Goal: Task Accomplishment & Management: Complete application form

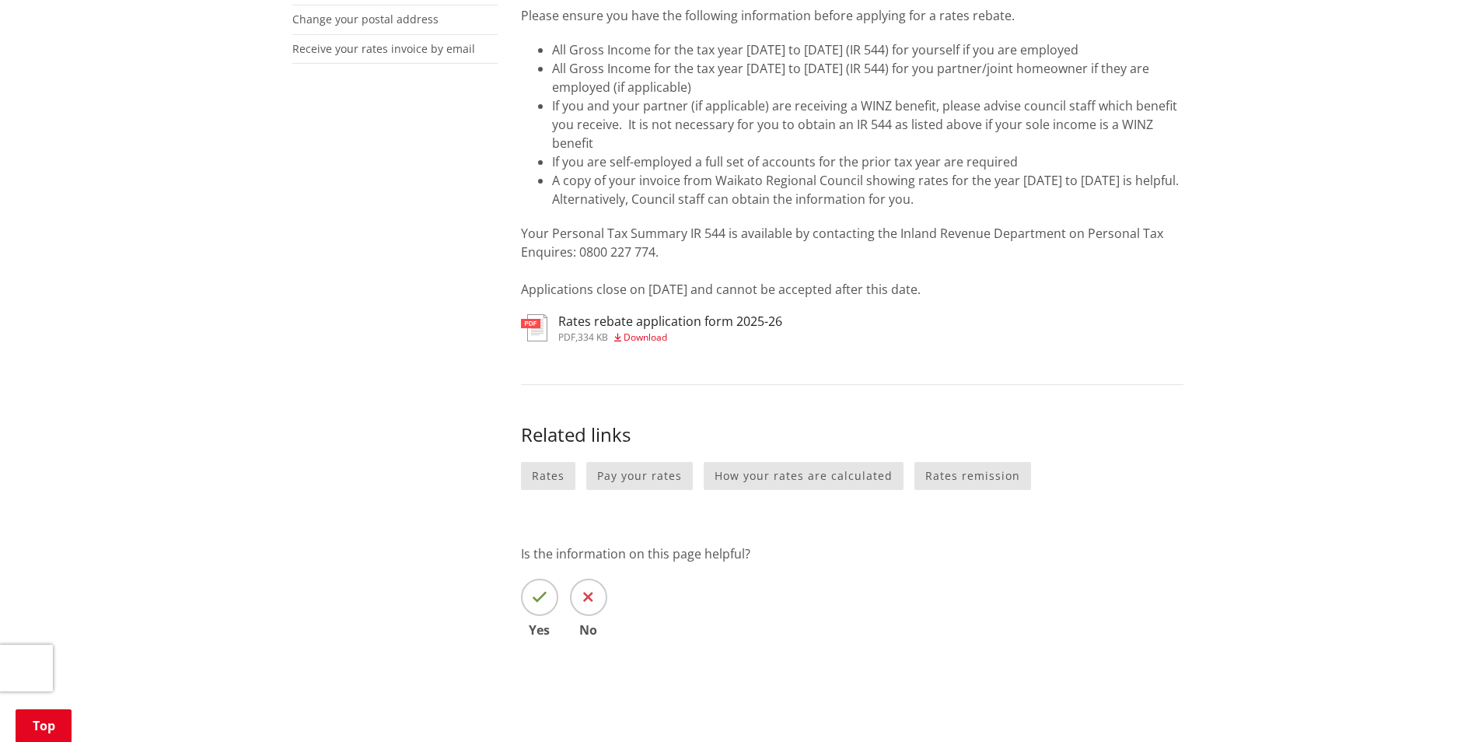
scroll to position [544, 0]
click at [953, 474] on link "Rates remission" at bounding box center [973, 477] width 117 height 29
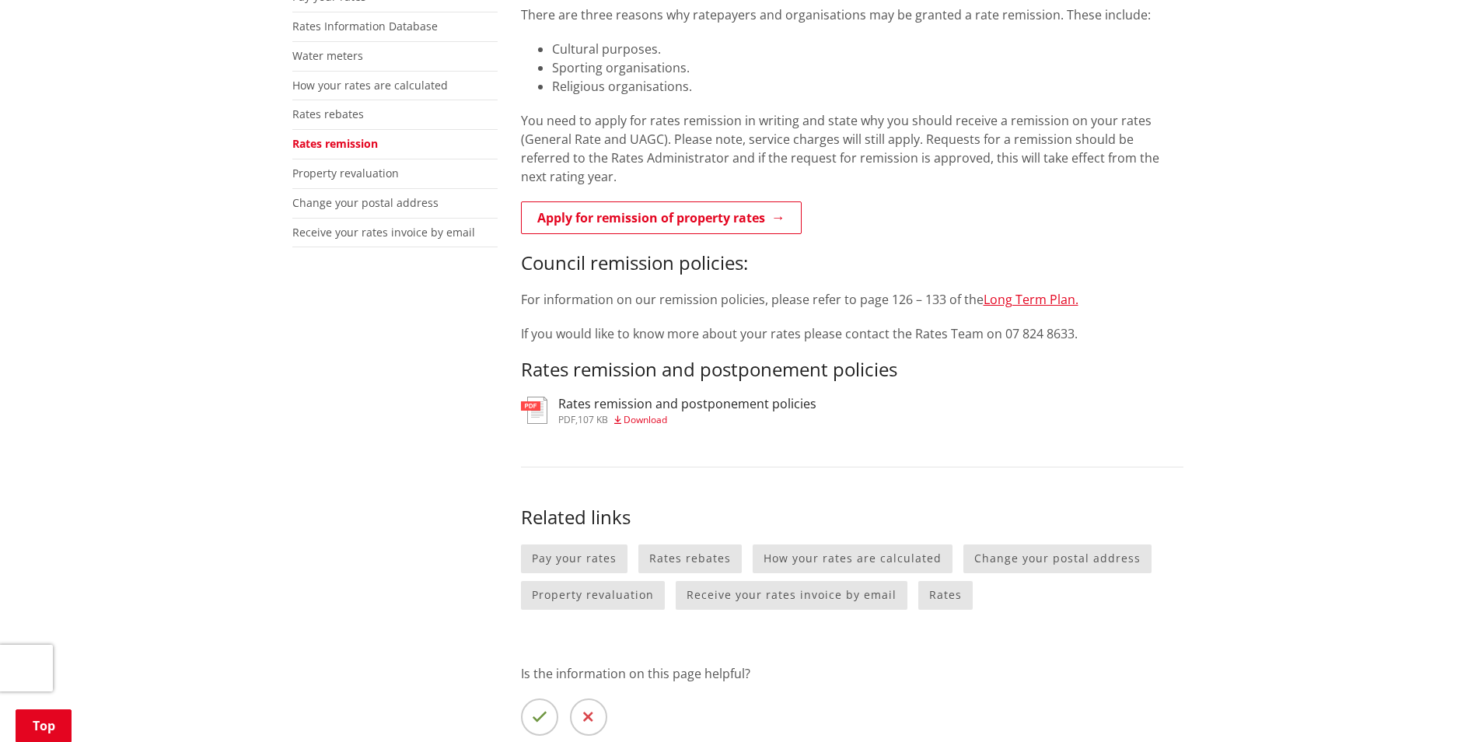
scroll to position [389, 0]
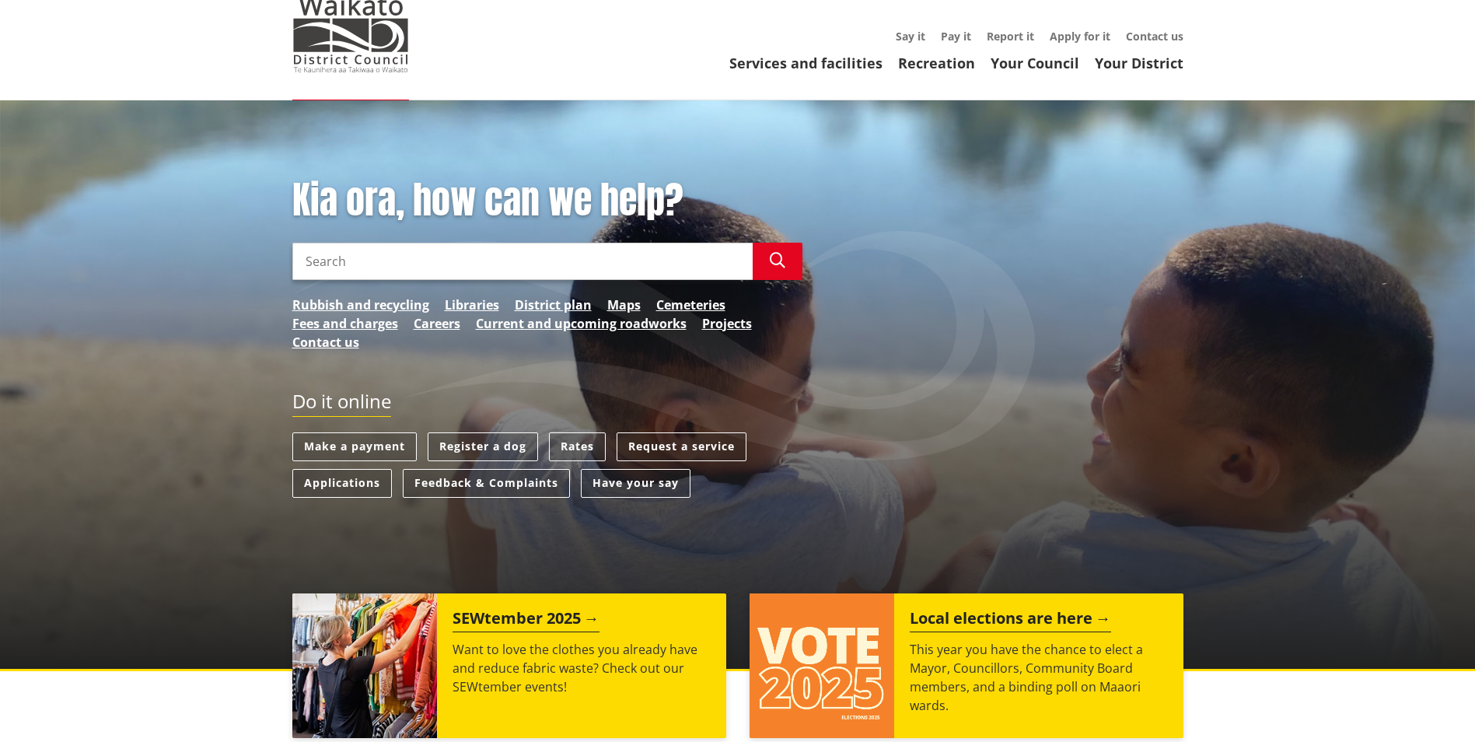
scroll to position [156, 0]
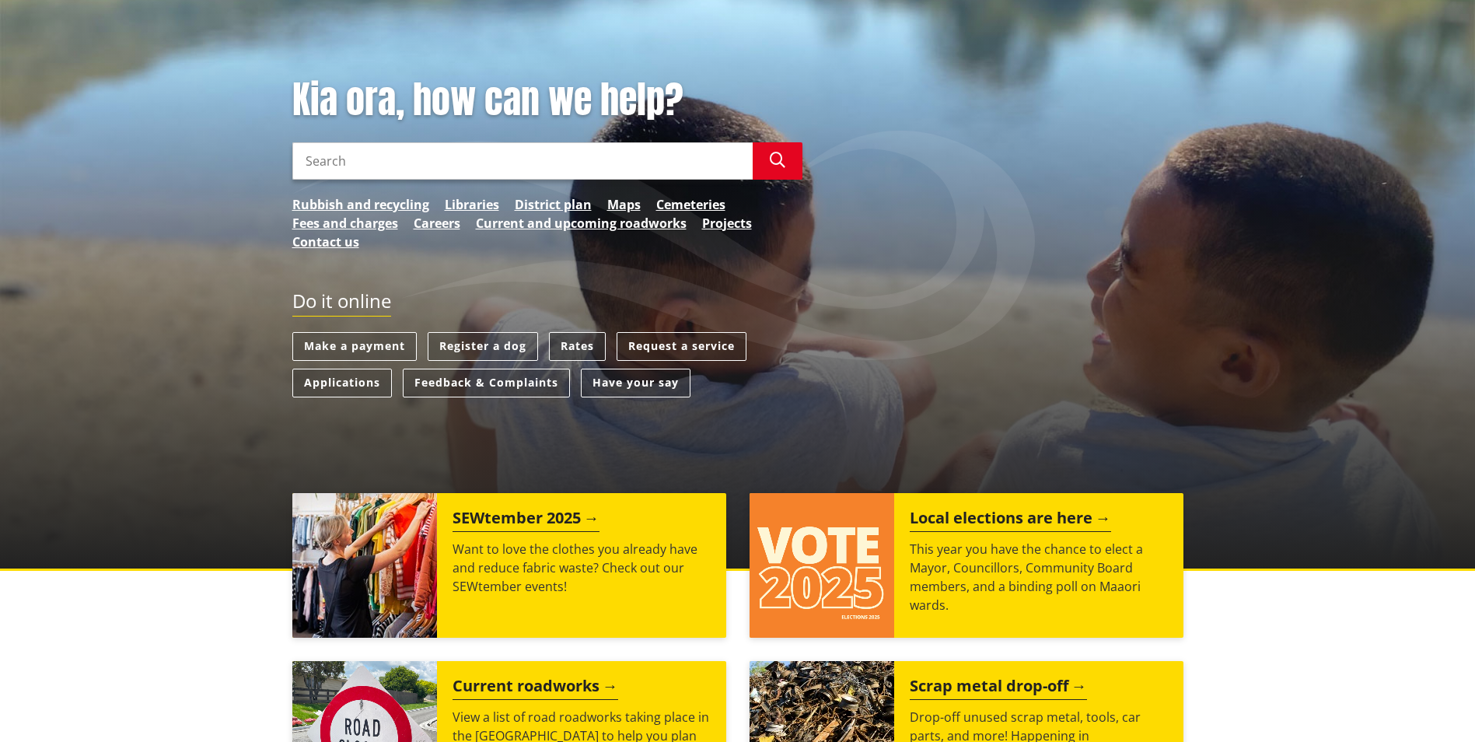
click at [575, 346] on link "Rates" at bounding box center [577, 346] width 57 height 29
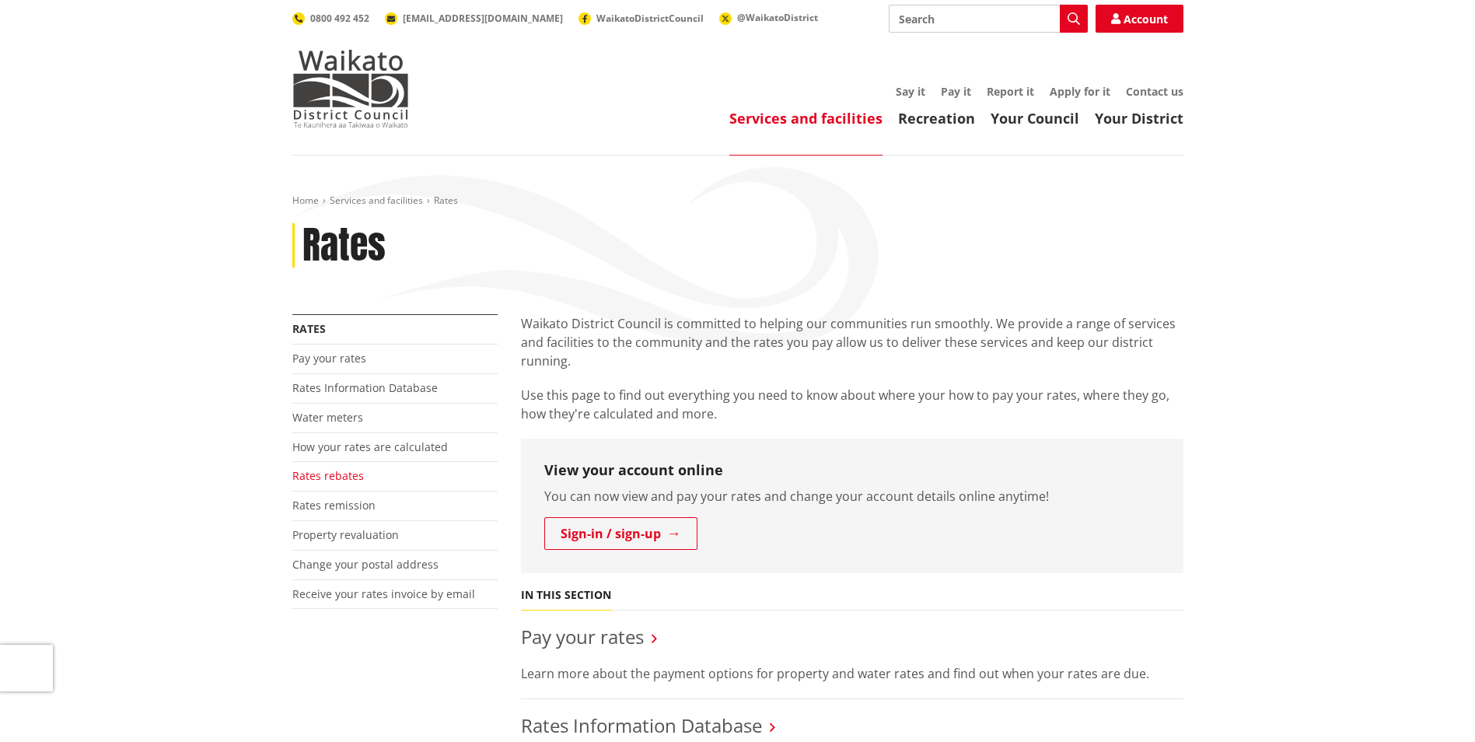
click at [325, 475] on link "Rates rebates" at bounding box center [328, 475] width 72 height 15
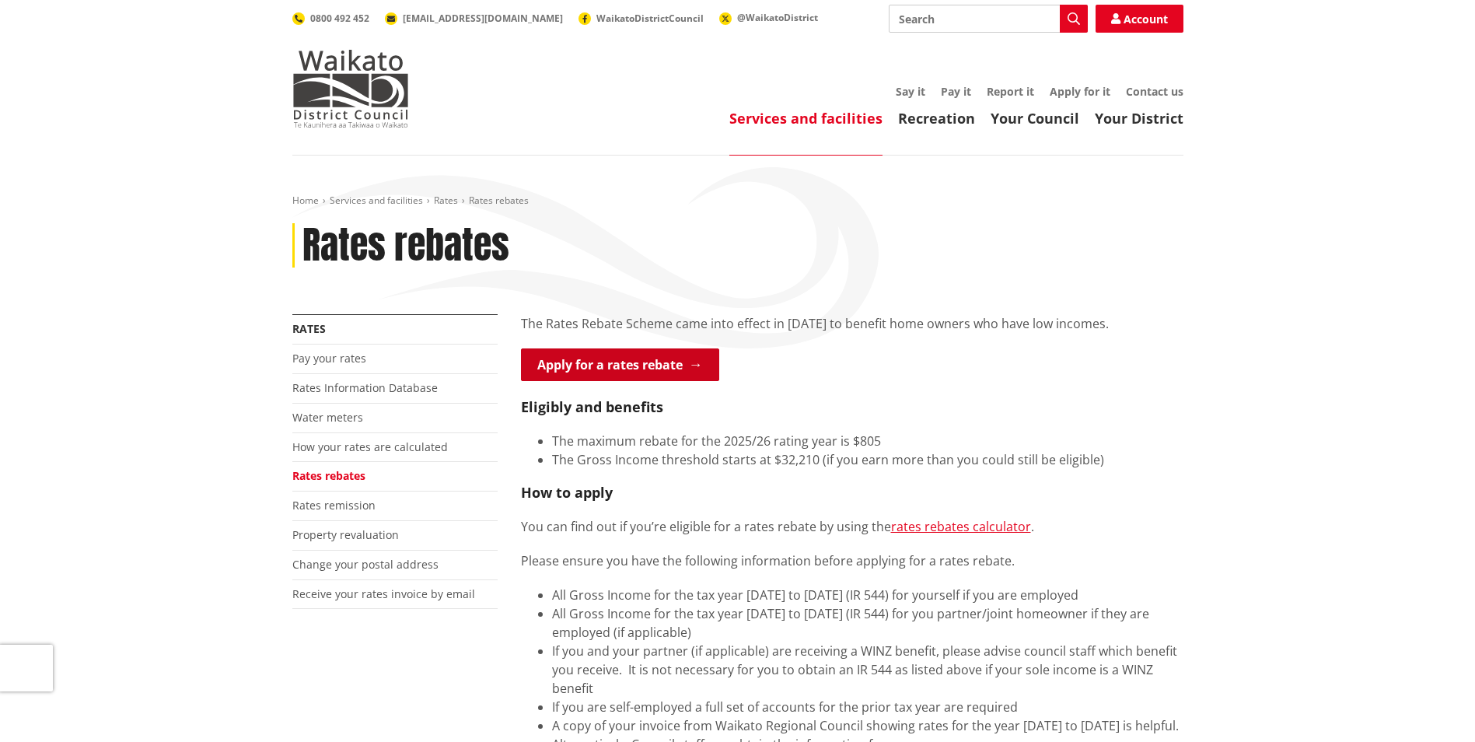
click at [634, 362] on link "Apply for a rates rebate" at bounding box center [620, 364] width 198 height 33
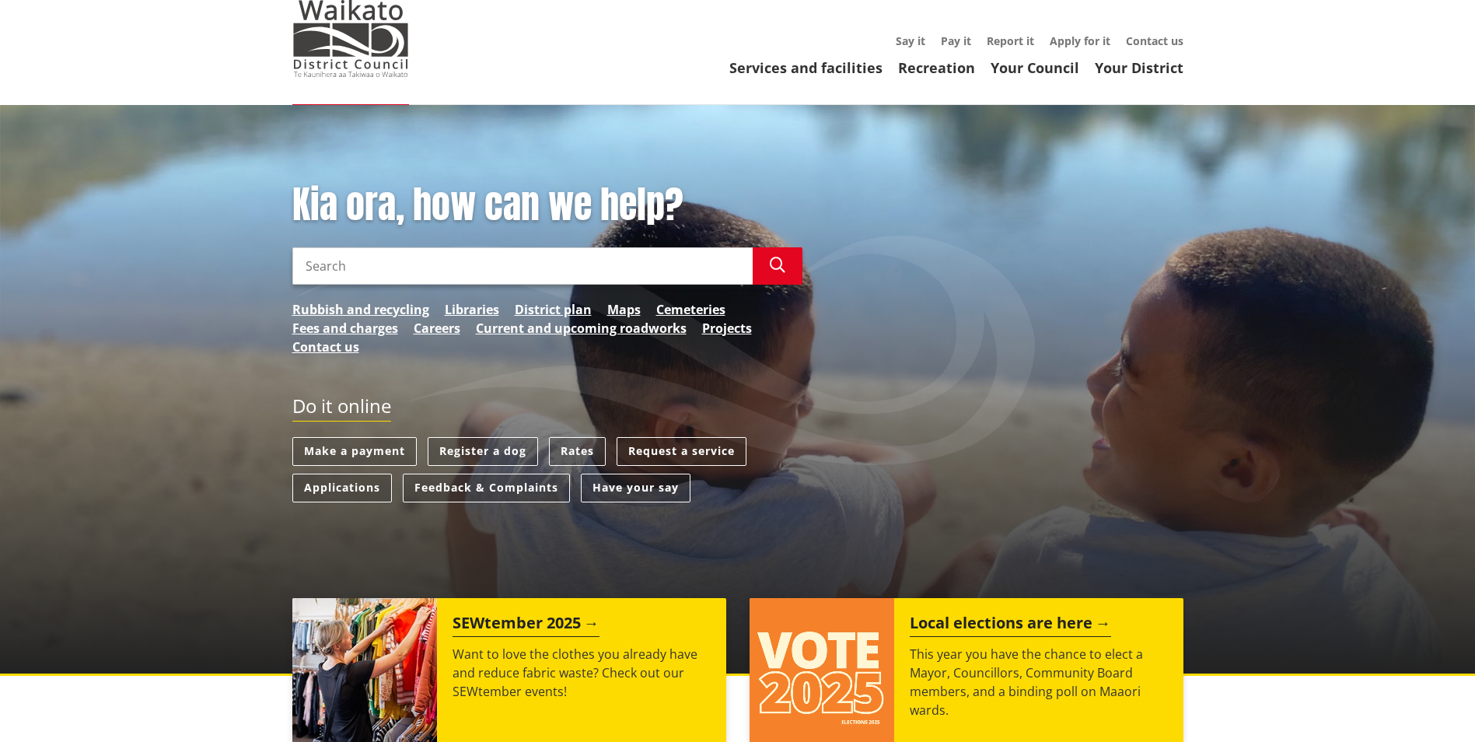
scroll to position [78, 0]
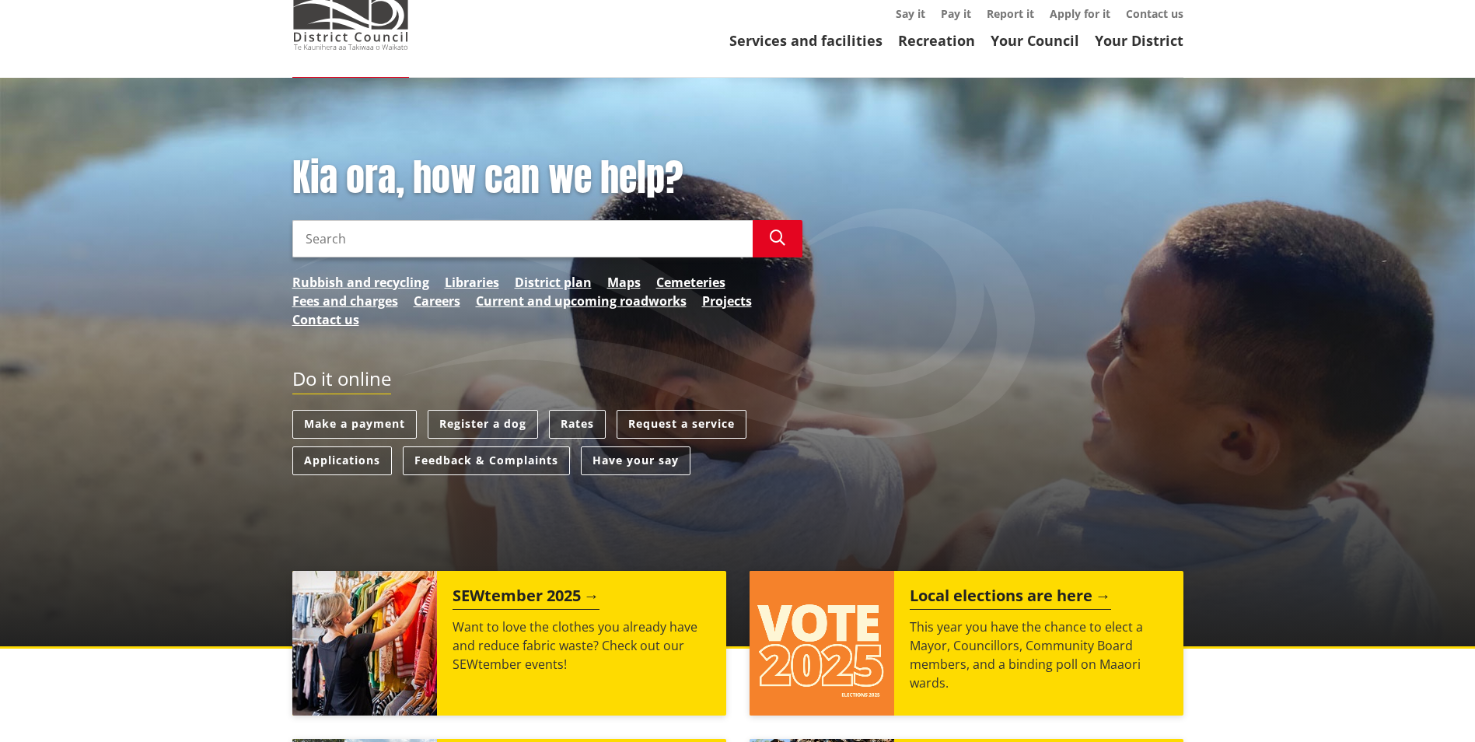
click at [579, 421] on link "Rates" at bounding box center [577, 424] width 57 height 29
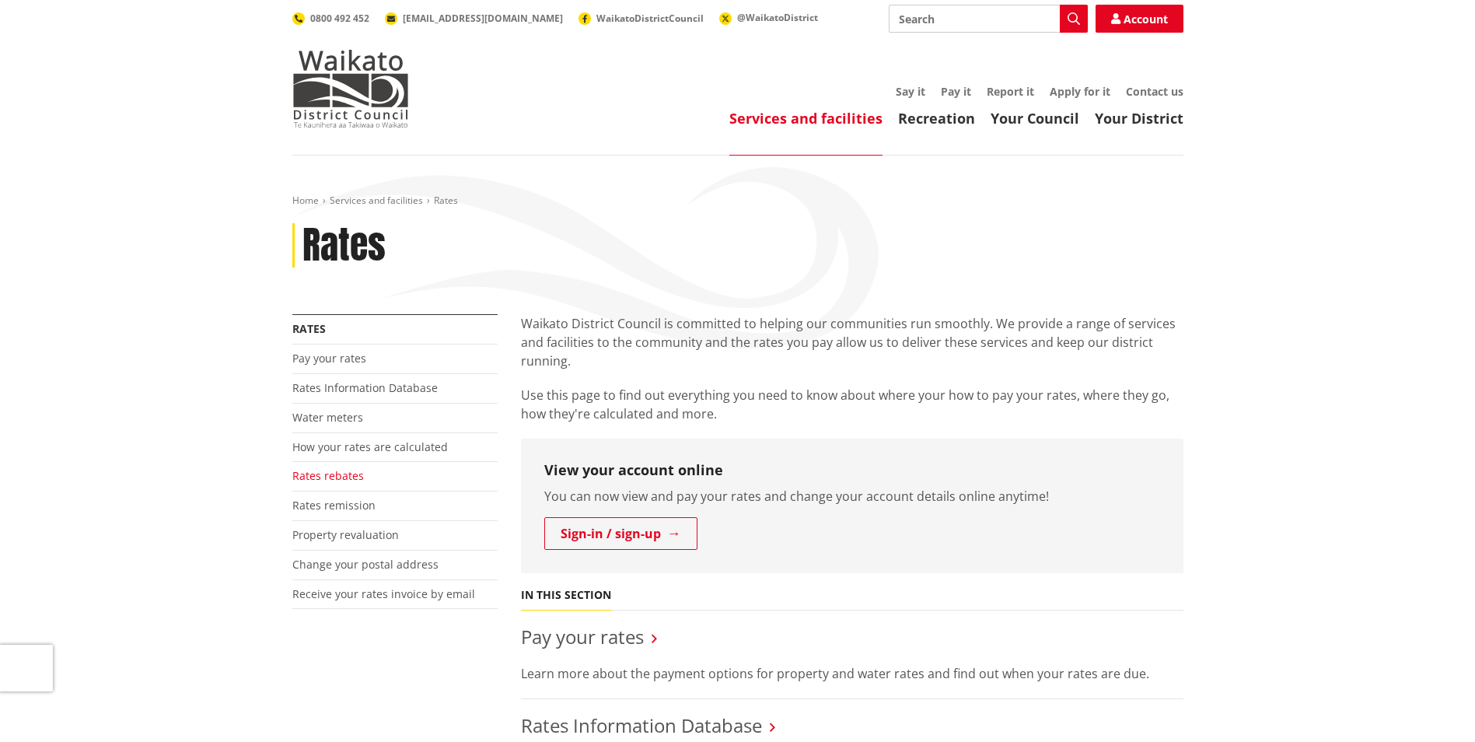
click at [327, 474] on link "Rates rebates" at bounding box center [328, 475] width 72 height 15
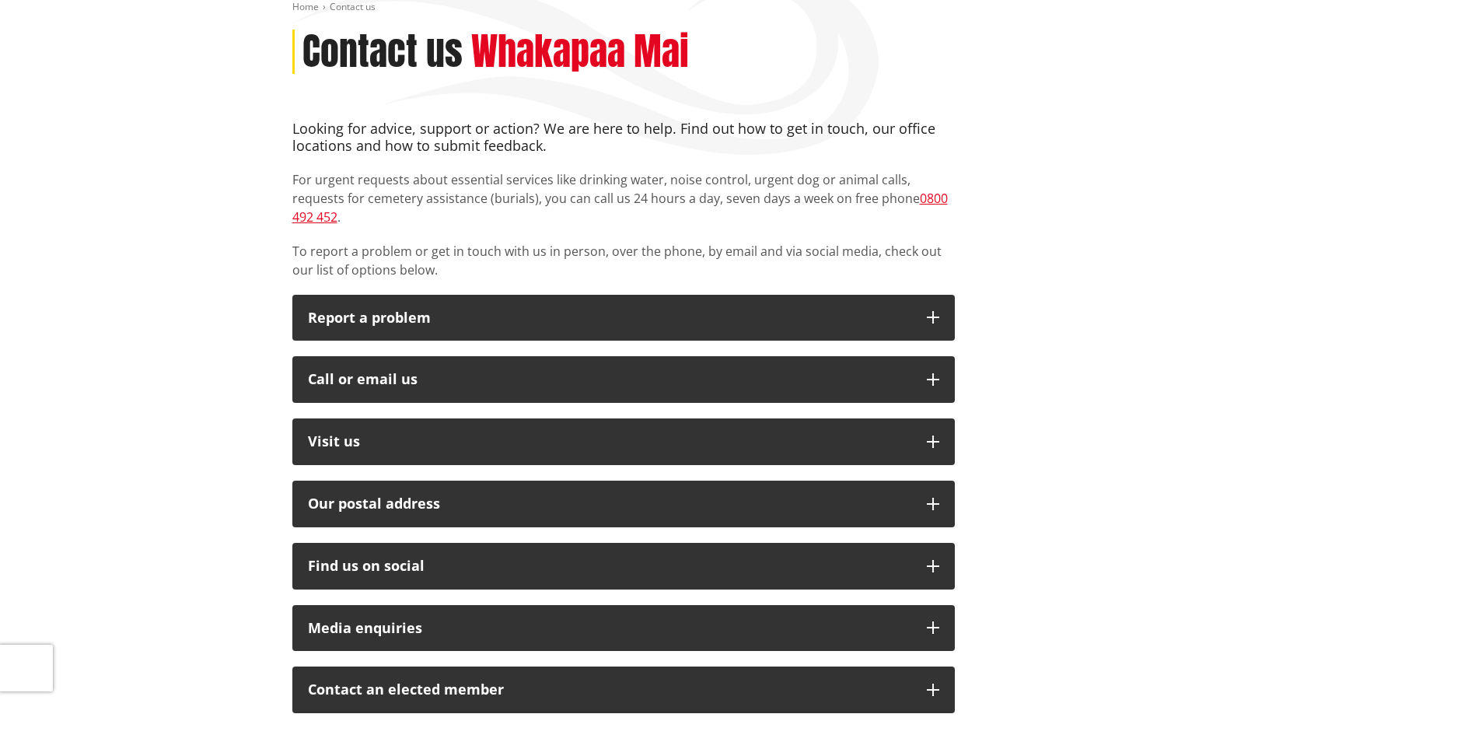
scroll to position [233, 0]
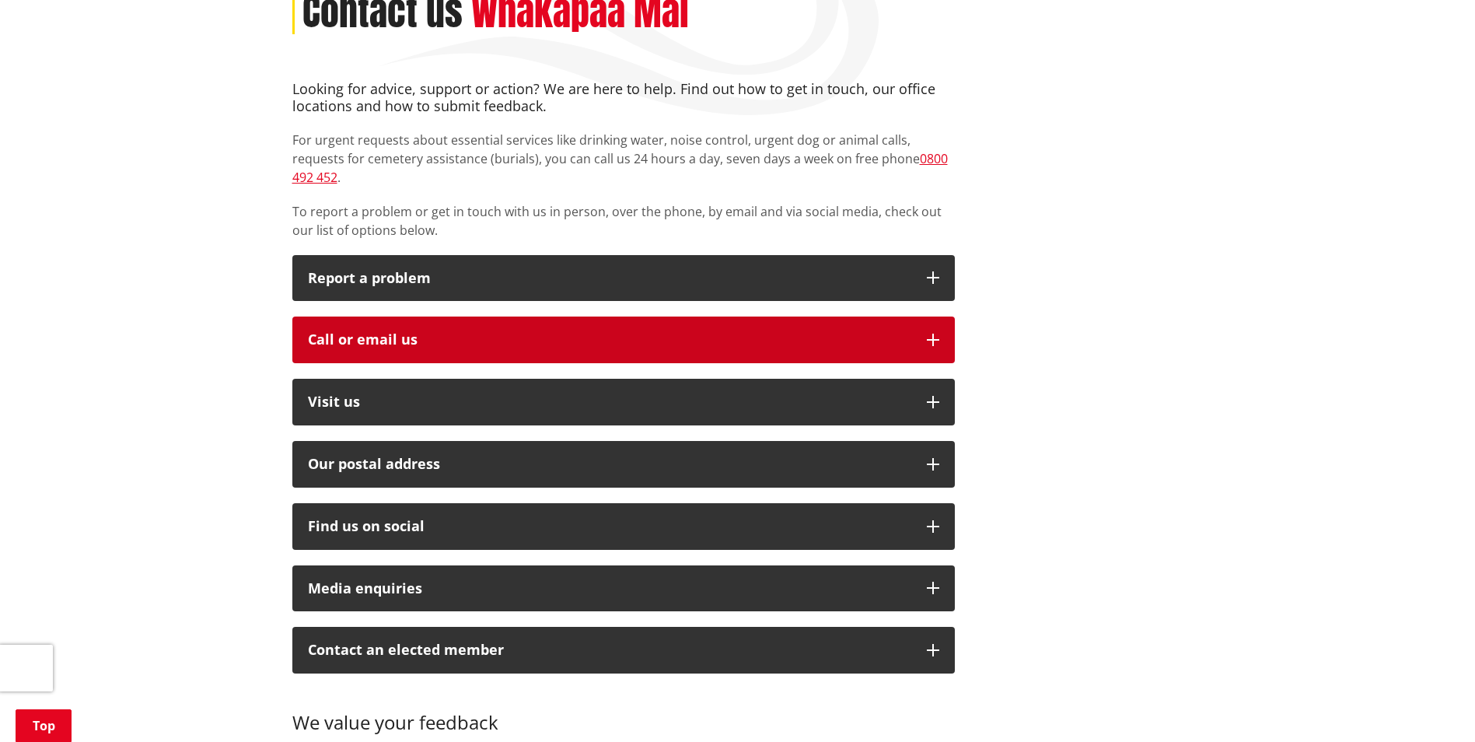
click at [930, 334] on icon "button" at bounding box center [933, 340] width 12 height 12
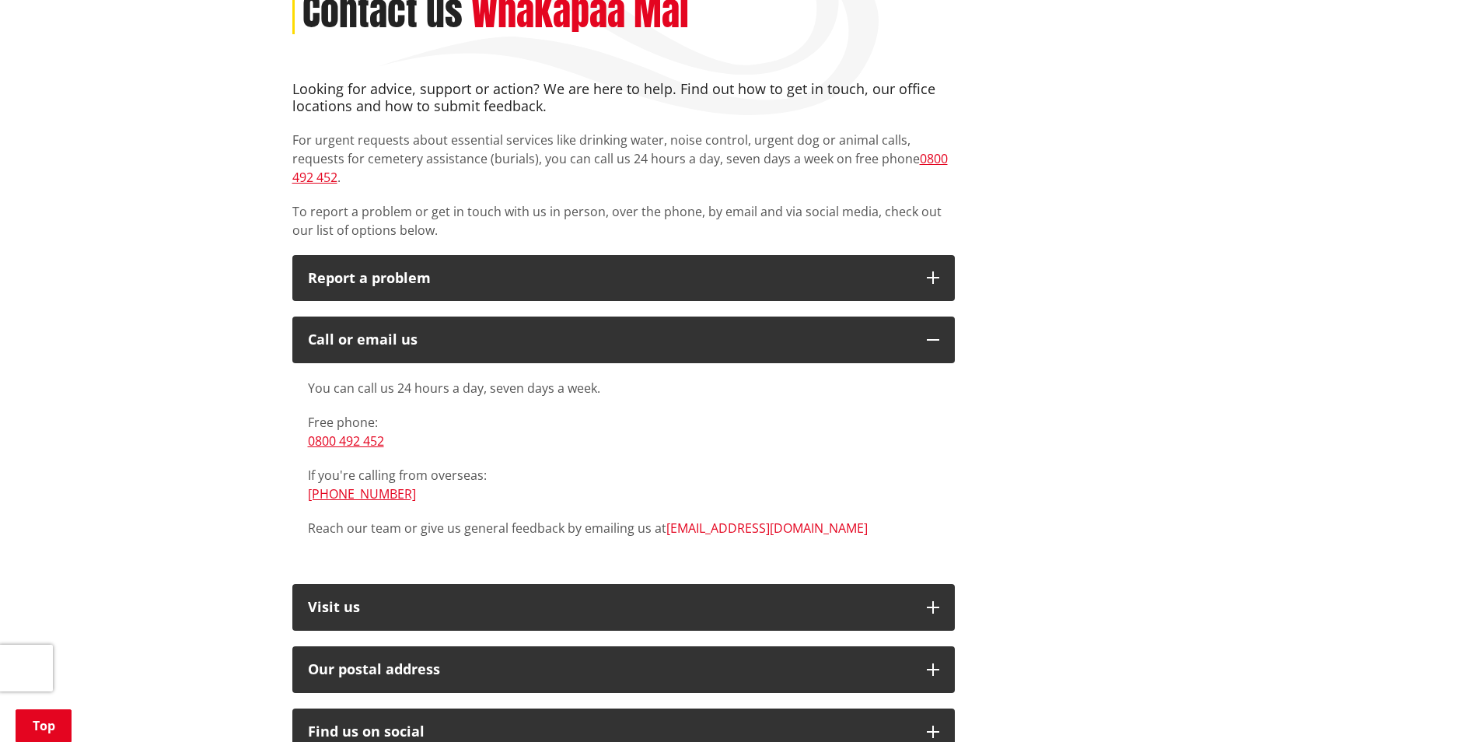
click at [718, 519] on link "[EMAIL_ADDRESS][DOMAIN_NAME]" at bounding box center [766, 527] width 201 height 17
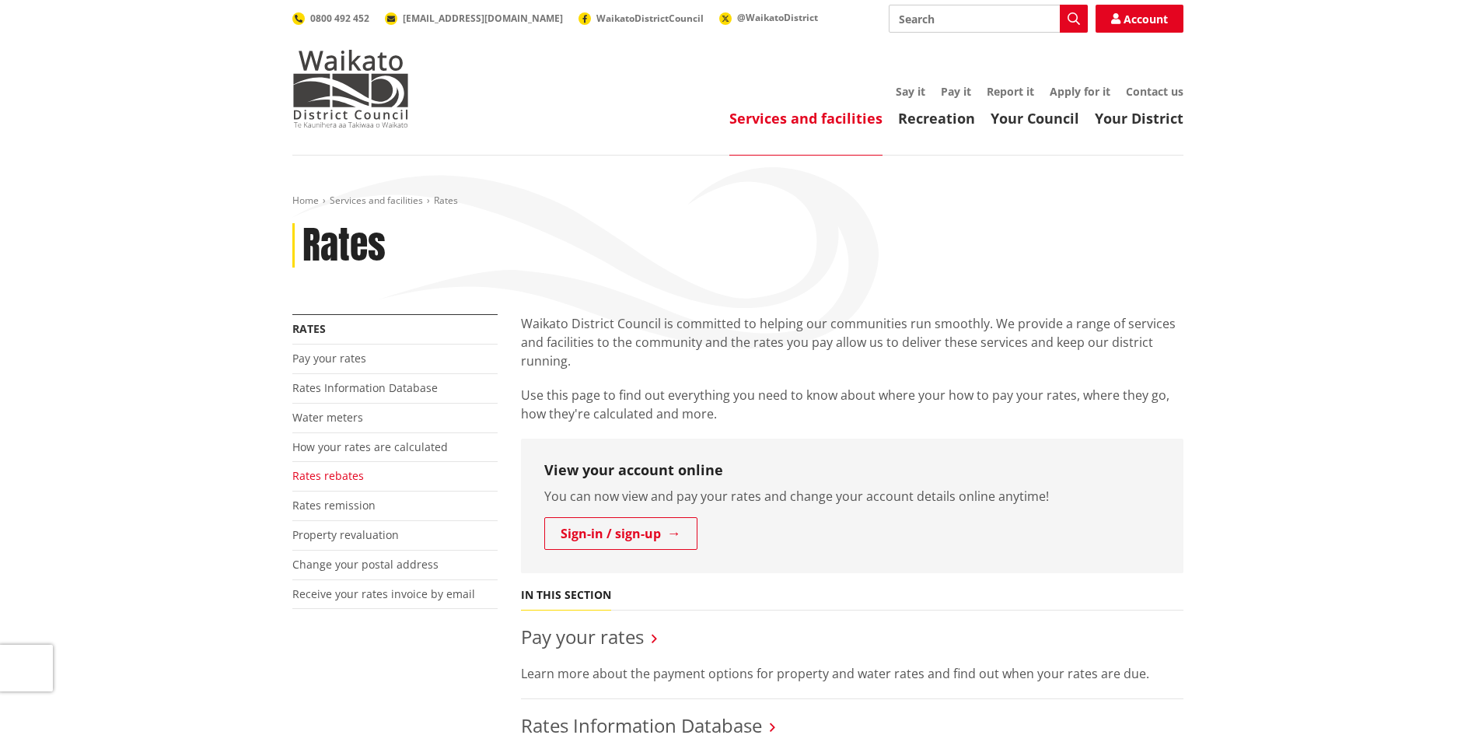
click at [333, 476] on link "Rates rebates" at bounding box center [328, 475] width 72 height 15
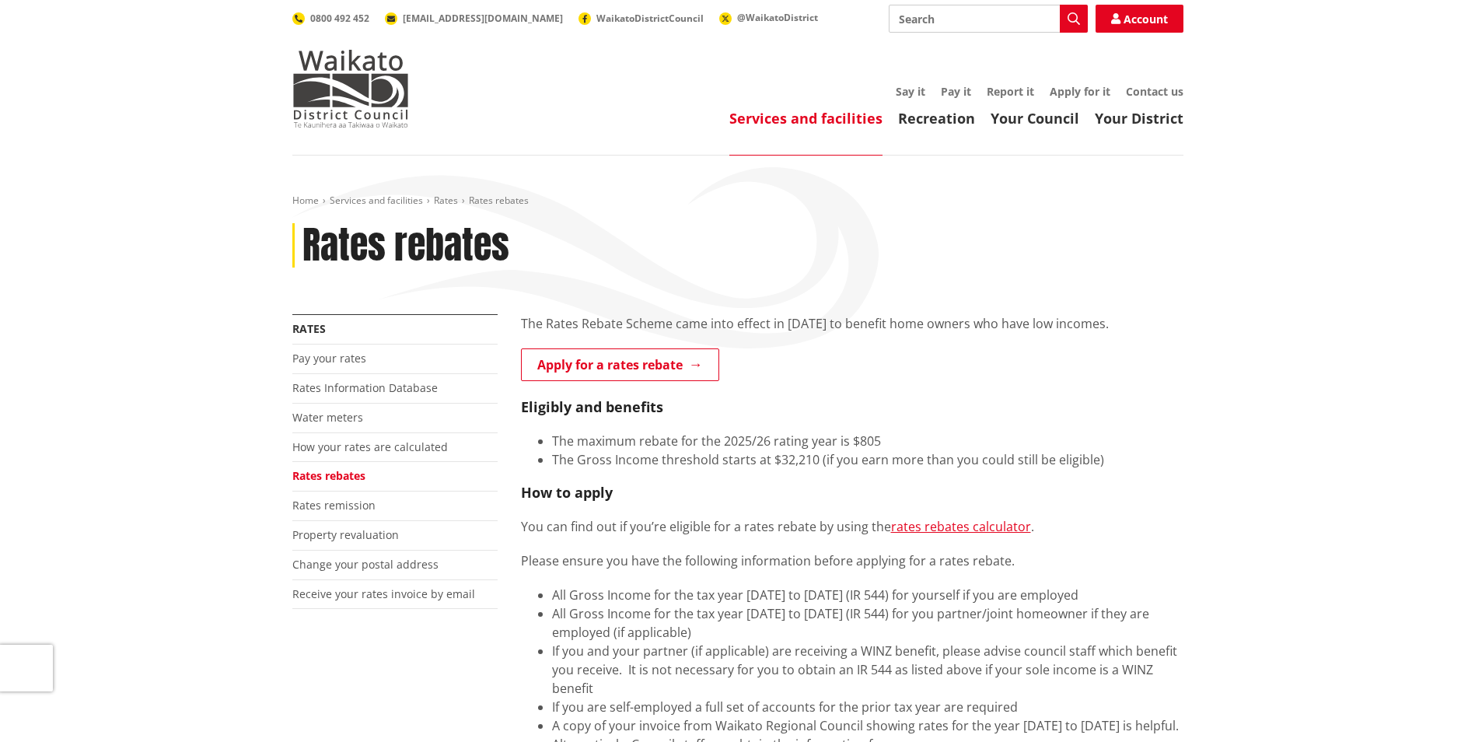
click at [343, 474] on link "Rates rebates" at bounding box center [328, 475] width 73 height 15
click at [675, 364] on link "Apply for a rates rebate" at bounding box center [620, 364] width 198 height 33
